Goal: Task Accomplishment & Management: Manage account settings

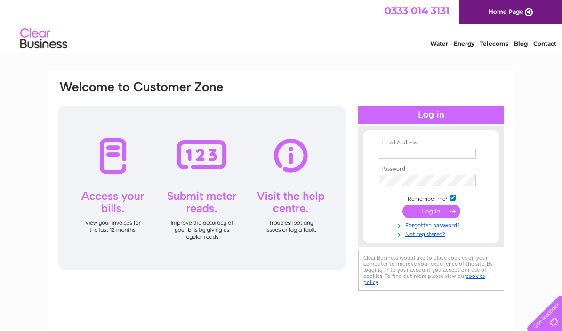
click at [423, 155] on input "text" at bounding box center [427, 154] width 97 height 10
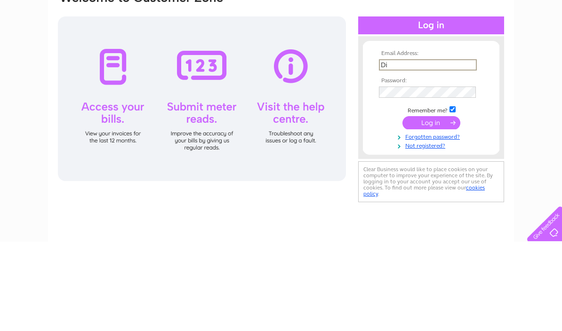
type input "D"
type input "Z"
type input "[EMAIL_ADDRESS][DOMAIN_NAME]"
click at [428, 206] on input "submit" at bounding box center [431, 212] width 58 height 13
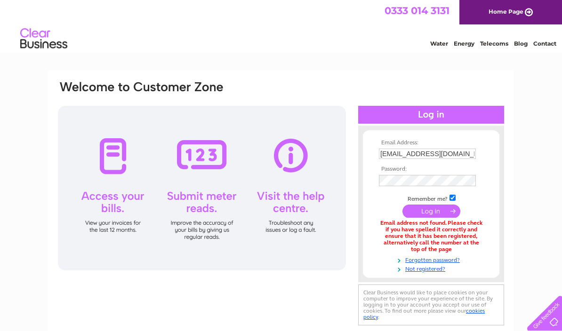
click at [439, 153] on input "[EMAIL_ADDRESS][DOMAIN_NAME]" at bounding box center [427, 154] width 97 height 10
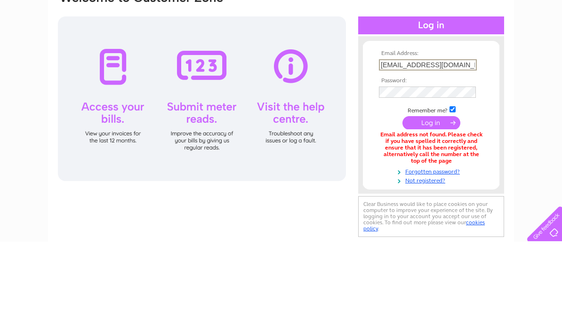
click at [453, 162] on td at bounding box center [430, 164] width 109 height 5
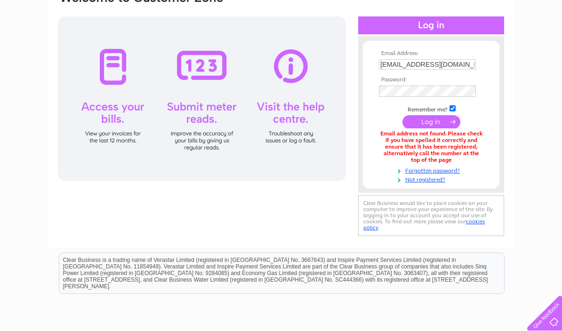
click at [454, 69] on input "[EMAIL_ADDRESS][DOMAIN_NAME]" at bounding box center [427, 64] width 97 height 10
click at [434, 66] on input "dining@austinsresraurant.co.uk" at bounding box center [428, 64] width 98 height 11
click at [405, 93] on tbody "Email Address: dining@austins restaurant.co.uk Password: Remember me?" at bounding box center [430, 117] width 109 height 134
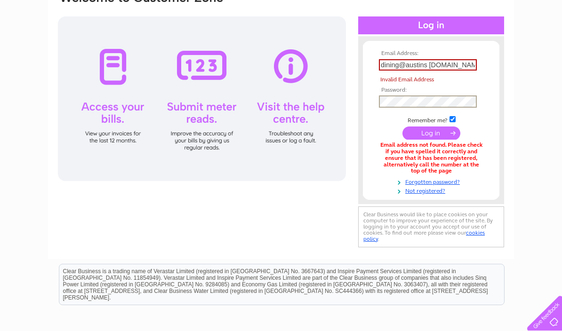
click at [447, 66] on input "dining@austins restaurant.co.uk" at bounding box center [428, 64] width 98 height 11
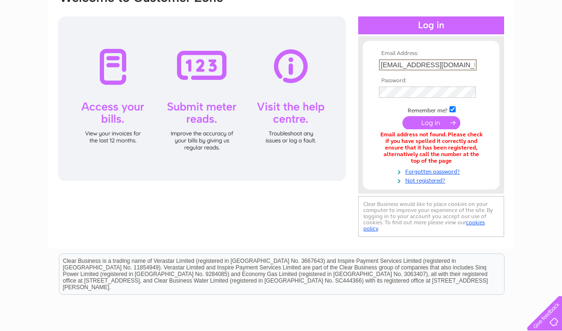
type input "dining@austinsrestaurant.co.uk"
click at [426, 123] on input "submit" at bounding box center [431, 122] width 58 height 13
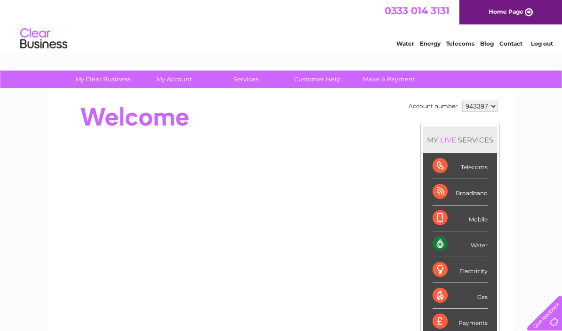
click at [458, 244] on div "Water" at bounding box center [459, 244] width 55 height 26
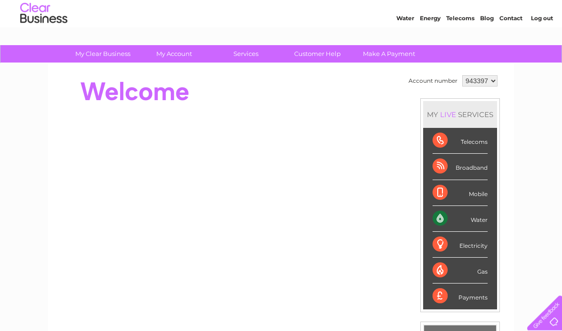
scroll to position [25, 0]
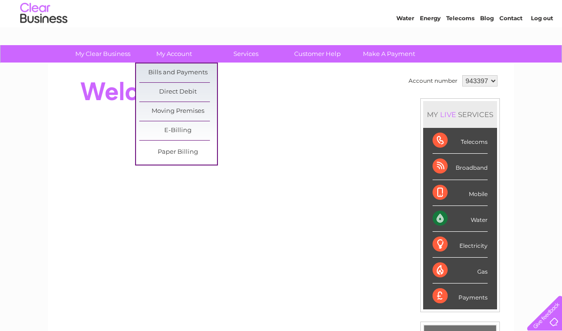
click at [198, 72] on link "Bills and Payments" at bounding box center [178, 72] width 78 height 19
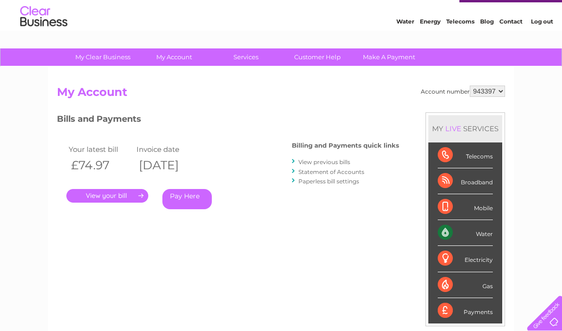
scroll to position [26, 0]
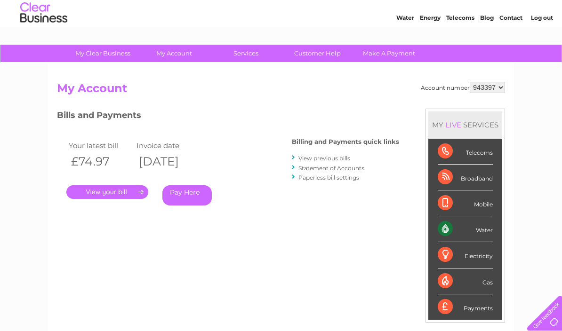
click at [117, 190] on link "." at bounding box center [107, 192] width 82 height 14
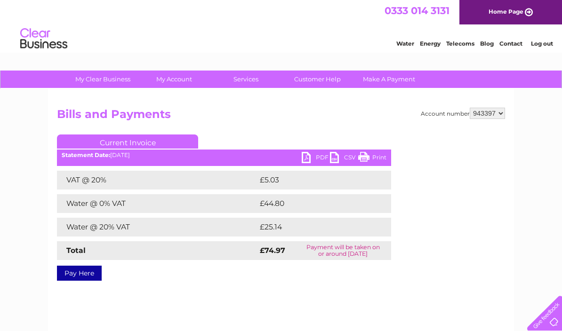
click at [319, 158] on link "PDF" at bounding box center [315, 159] width 28 height 14
